Goal: Check status

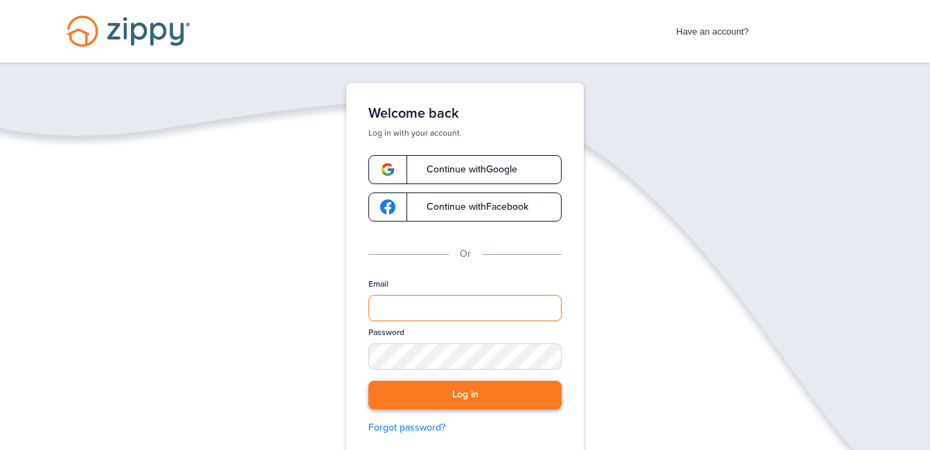
type input "**********"
click at [444, 390] on button "Log in" at bounding box center [464, 395] width 193 height 28
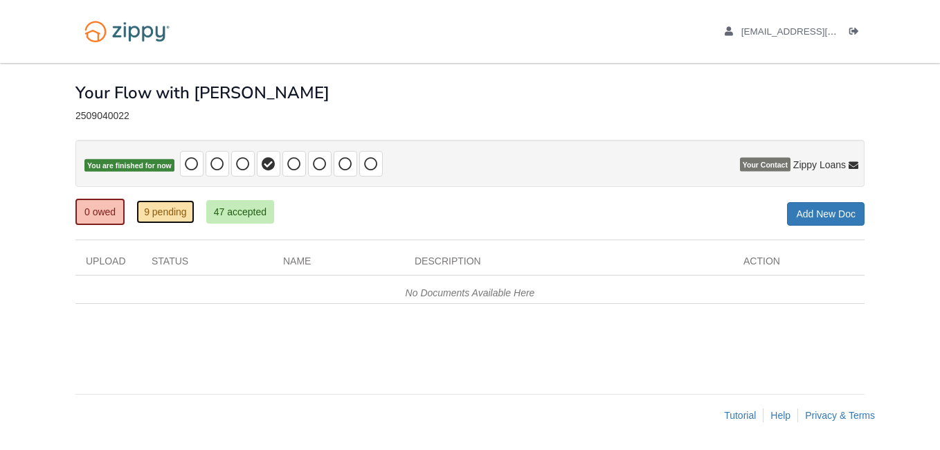
click at [160, 209] on link "9 pending" at bounding box center [165, 212] width 58 height 24
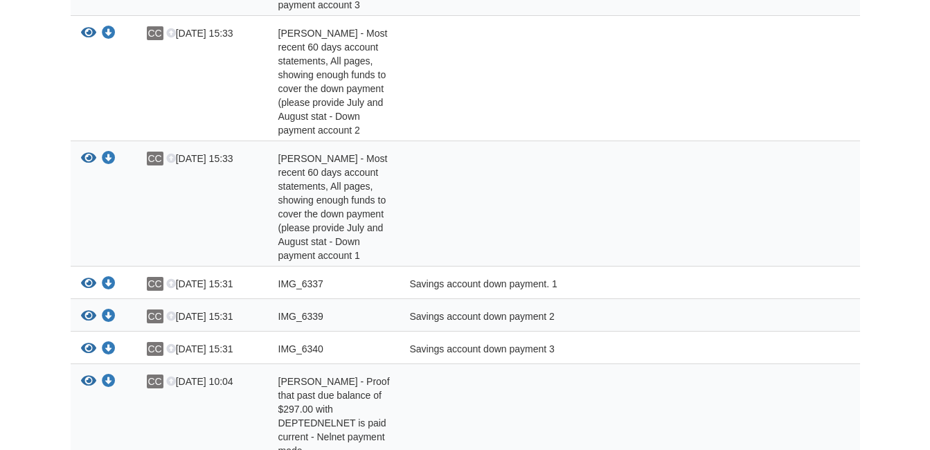
scroll to position [244, 0]
